Goal: Task Accomplishment & Management: Manage account settings

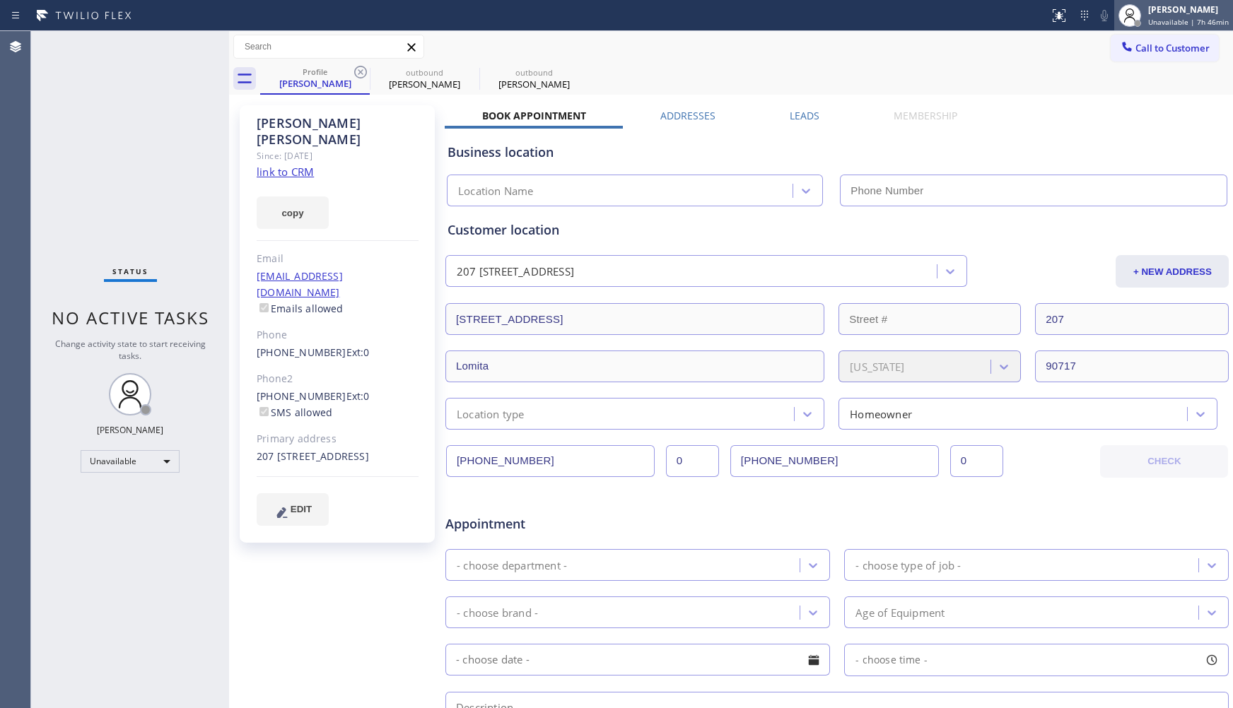
click at [1189, 11] on div "[PERSON_NAME]" at bounding box center [1188, 10] width 81 height 12
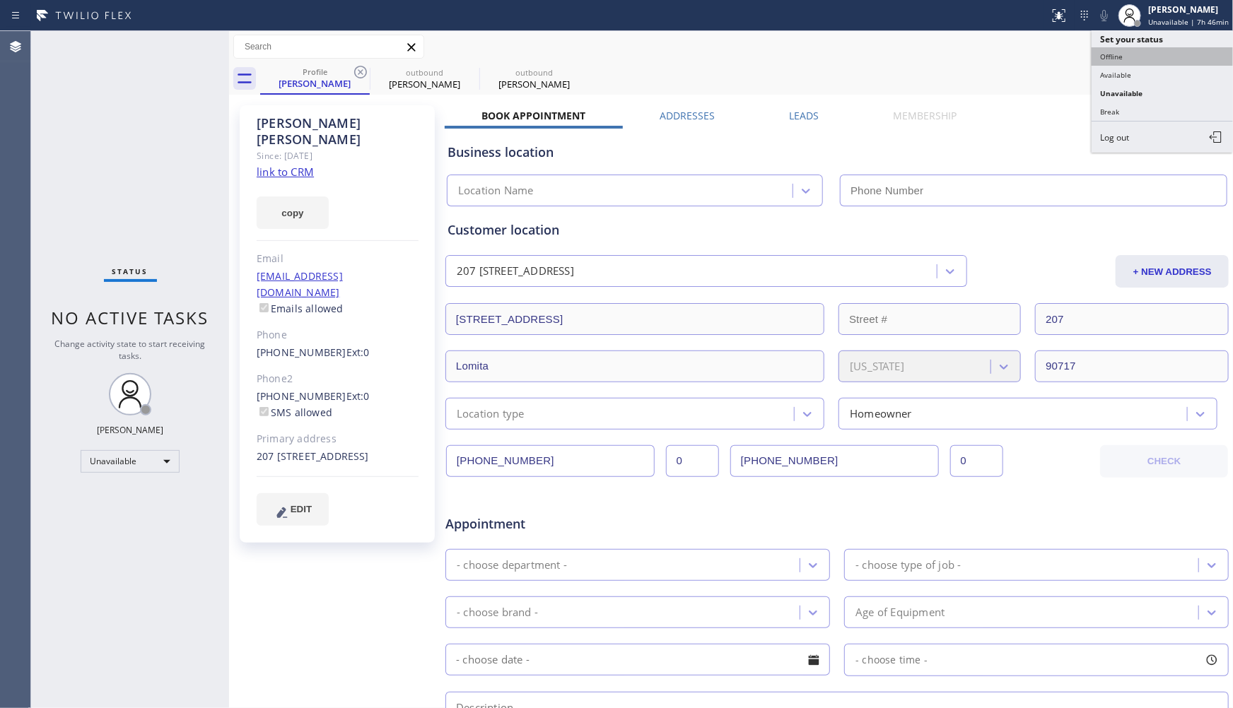
click at [1164, 61] on button "Offline" at bounding box center [1161, 56] width 141 height 18
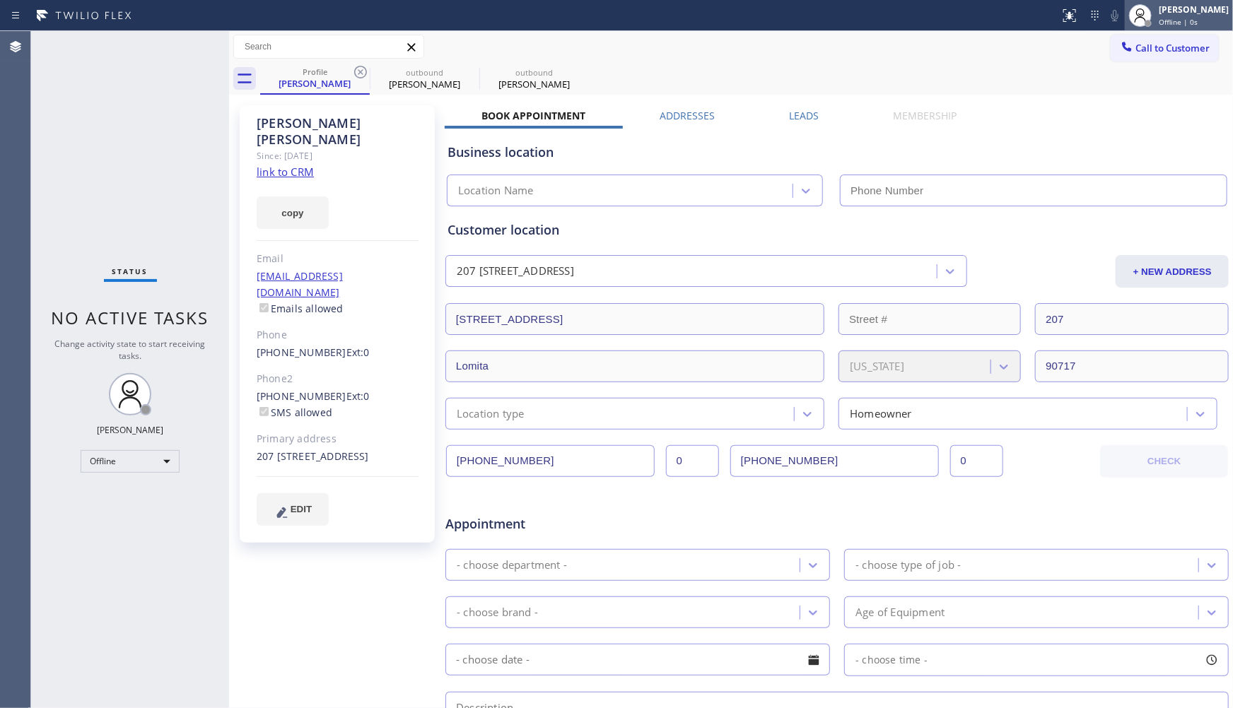
click at [1189, 22] on div "Offline | 0s" at bounding box center [1194, 22] width 70 height 10
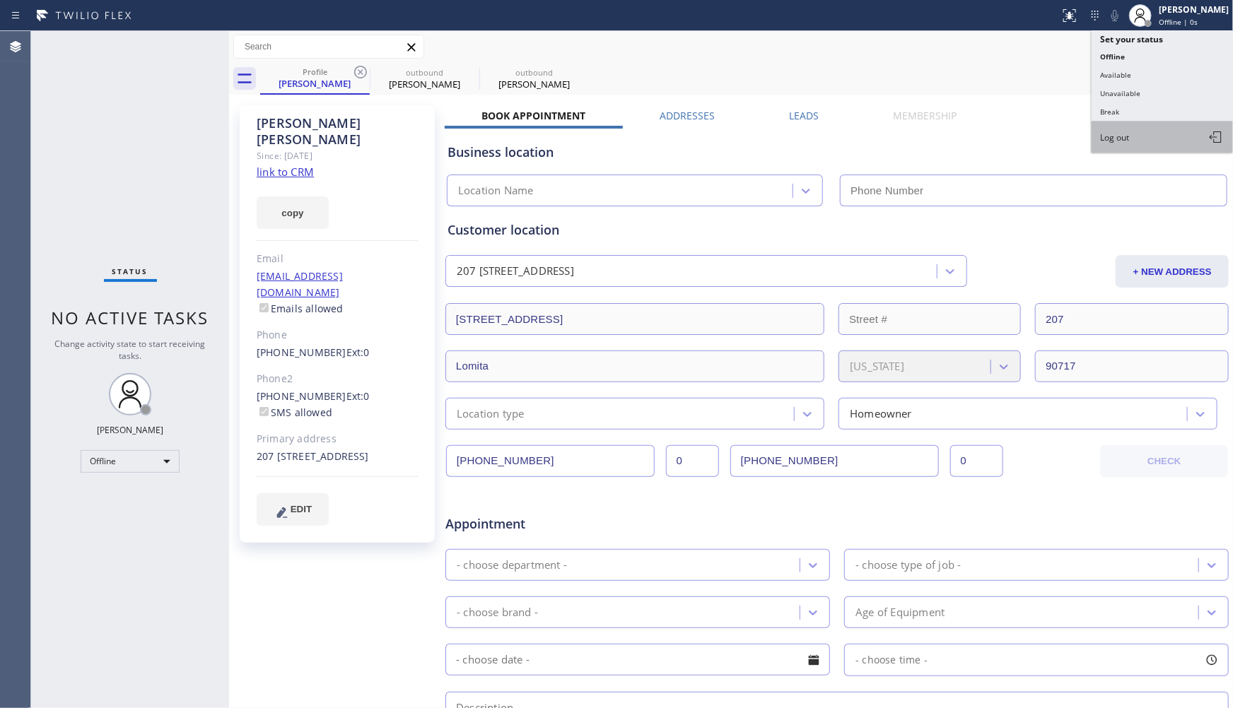
click at [1147, 131] on button "Log out" at bounding box center [1161, 137] width 141 height 31
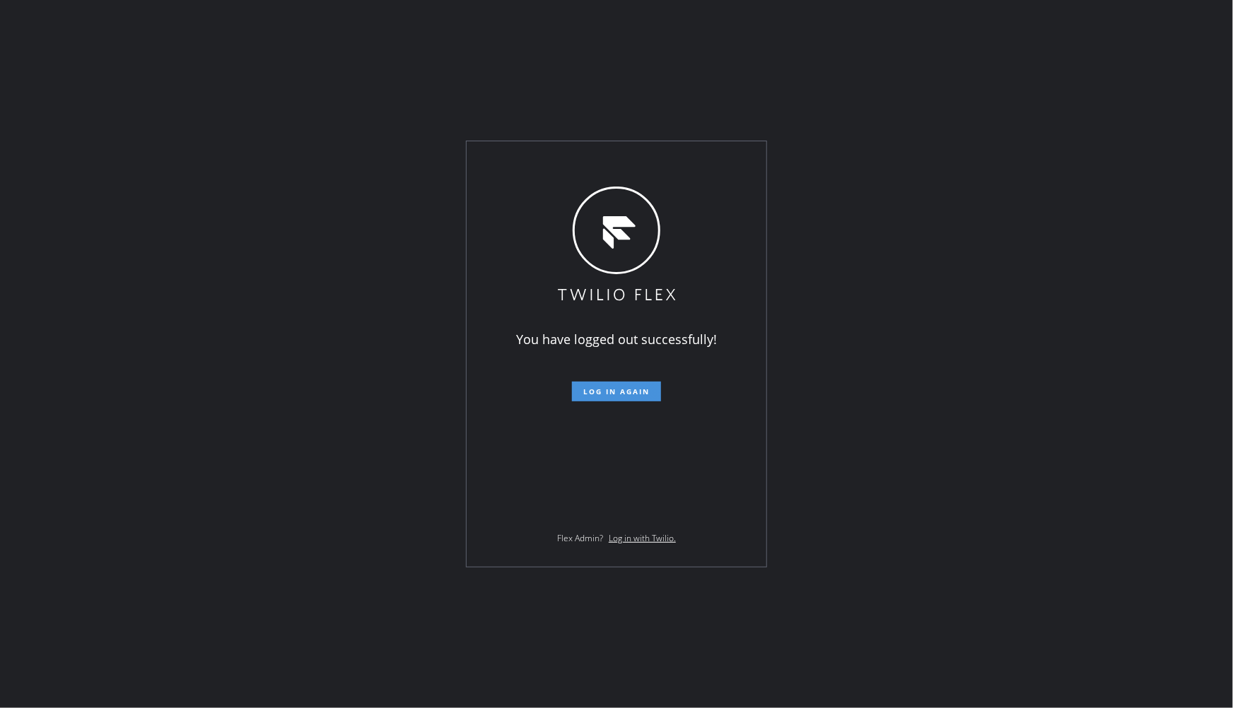
click at [642, 397] on button "Log in again" at bounding box center [616, 392] width 89 height 20
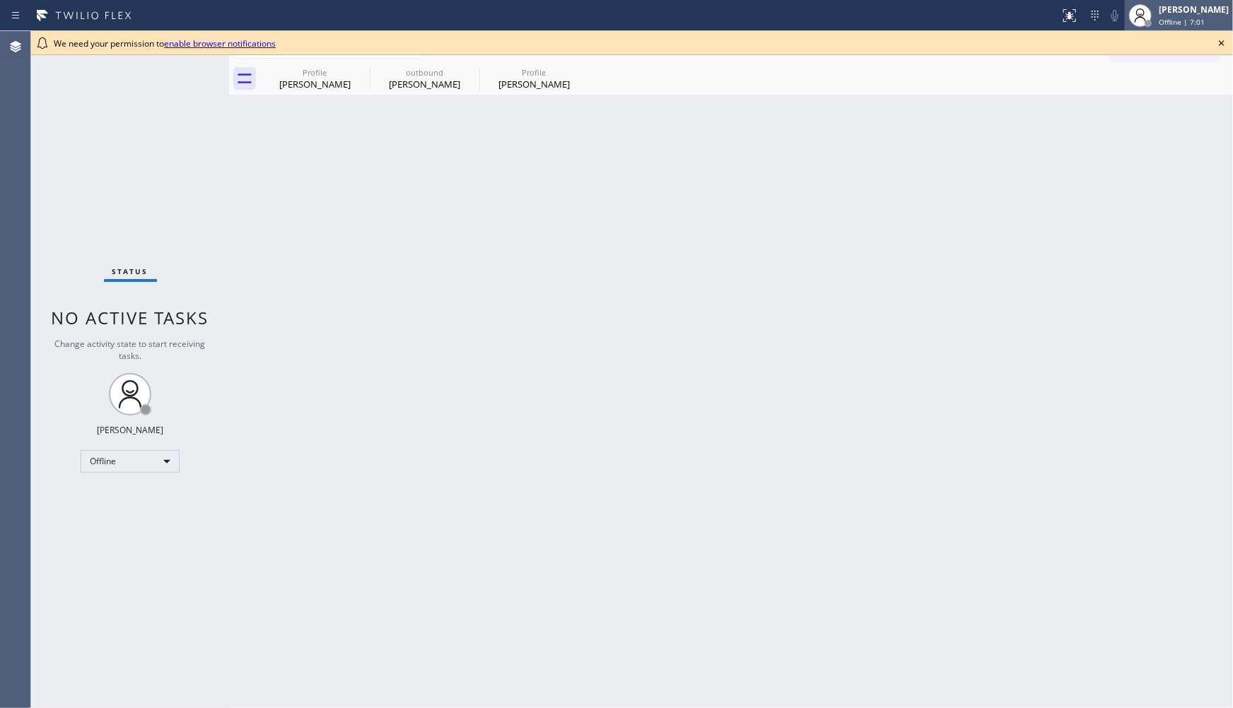
click at [1185, 30] on div "[PERSON_NAME] Offline | 7:01" at bounding box center [1179, 15] width 108 height 31
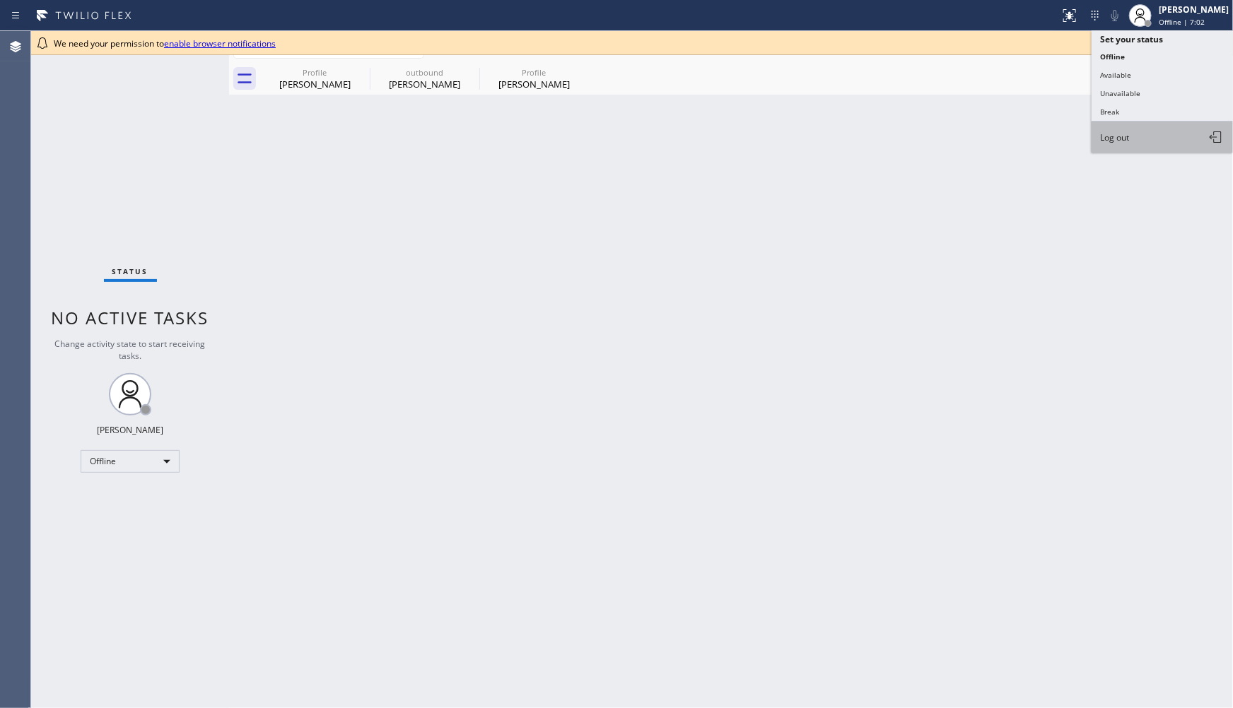
click at [1127, 141] on span "Log out" at bounding box center [1114, 137] width 29 height 12
